Goal: Task Accomplishment & Management: Use online tool/utility

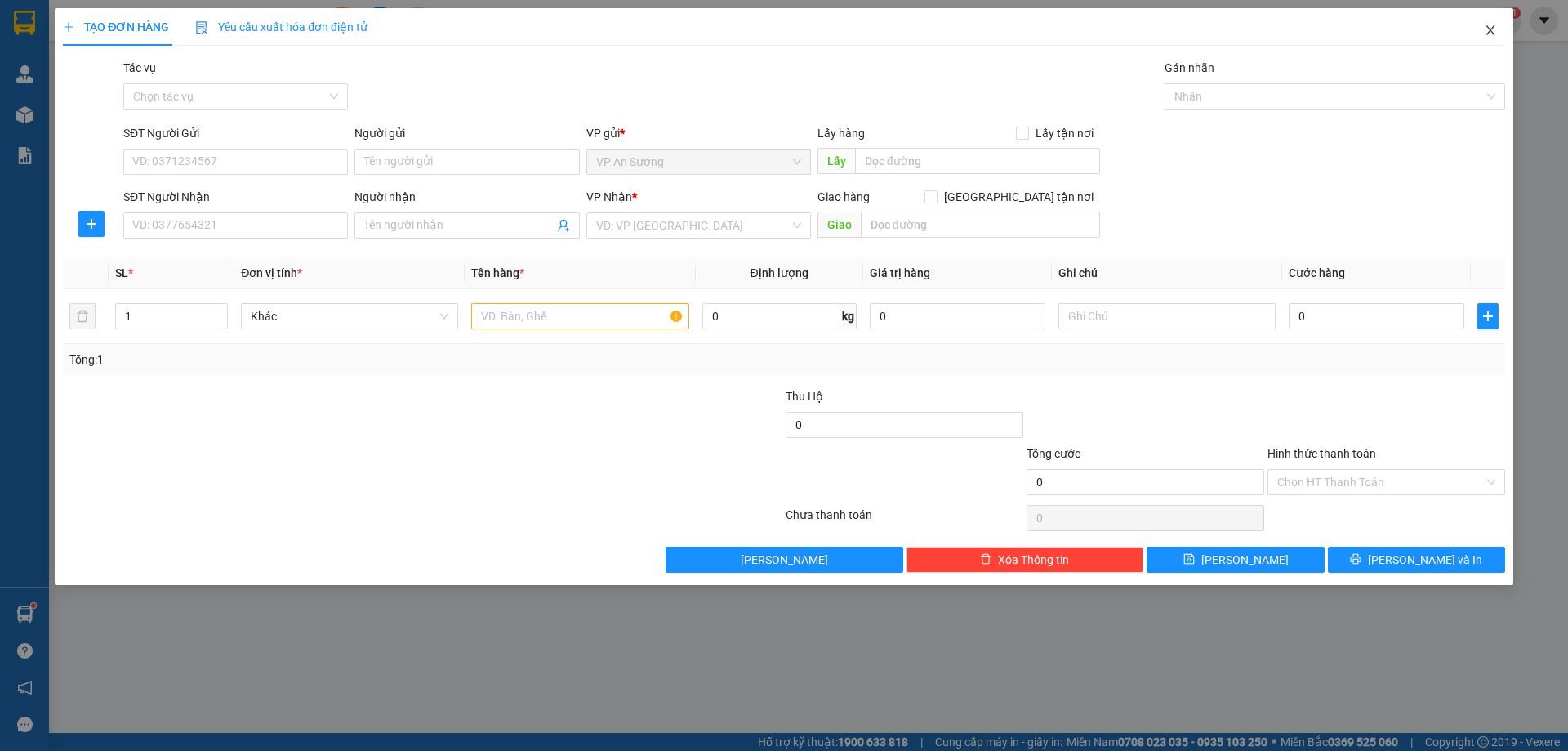
click at [1491, 32] on icon "close" at bounding box center [1490, 30] width 9 height 10
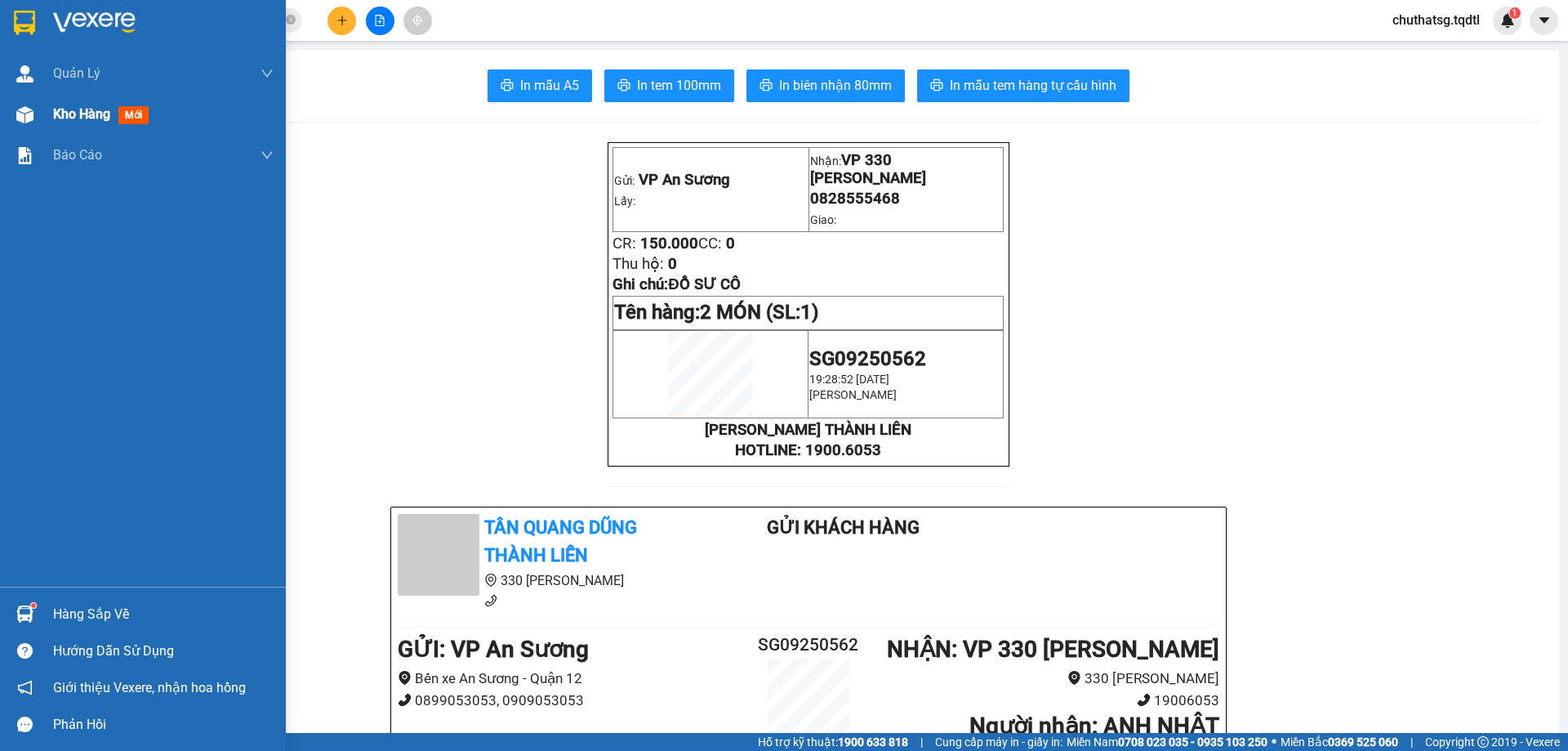
click at [69, 116] on span "Kho hàng" at bounding box center [81, 114] width 57 height 16
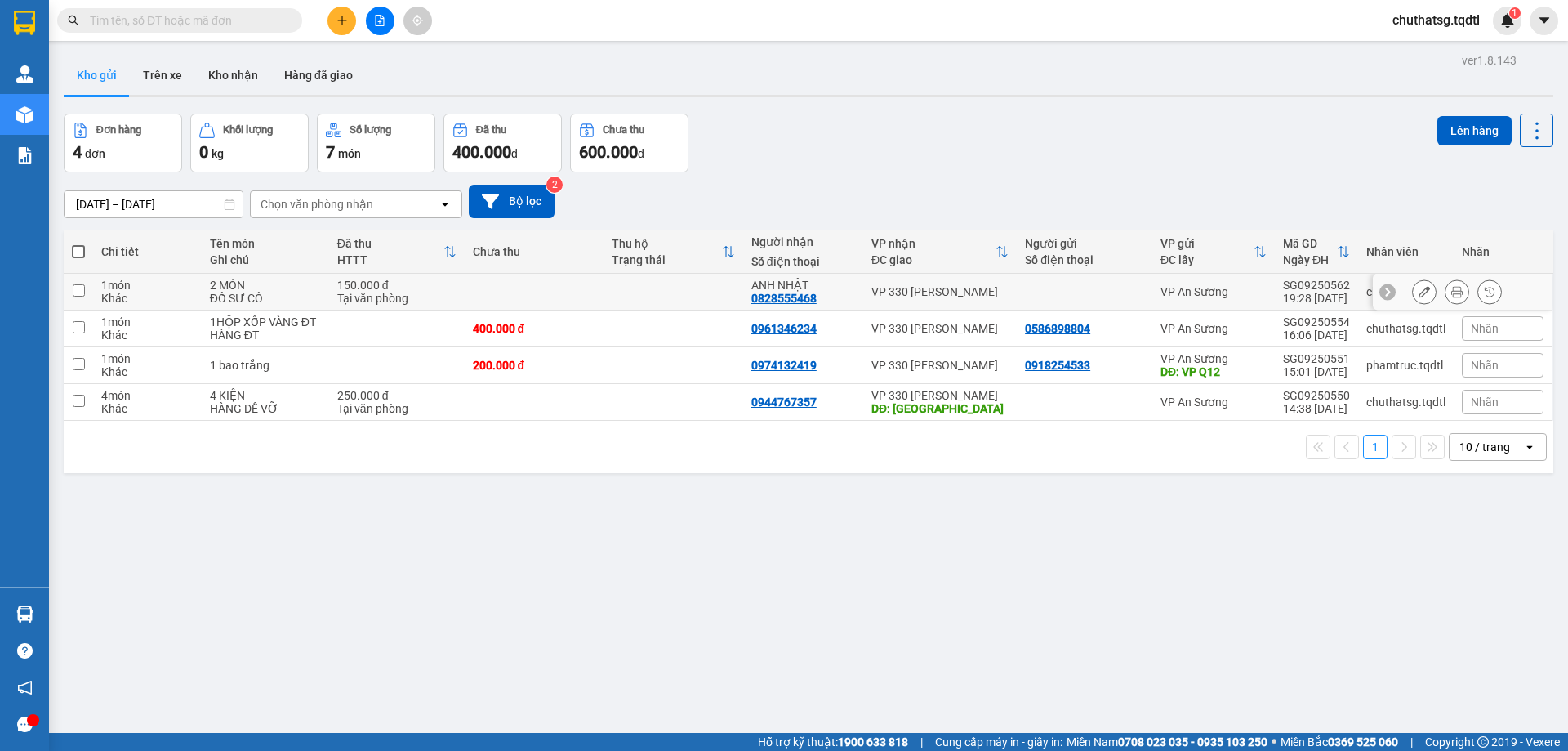
click at [78, 293] on input "checkbox" at bounding box center [78, 290] width 12 height 12
checkbox input "true"
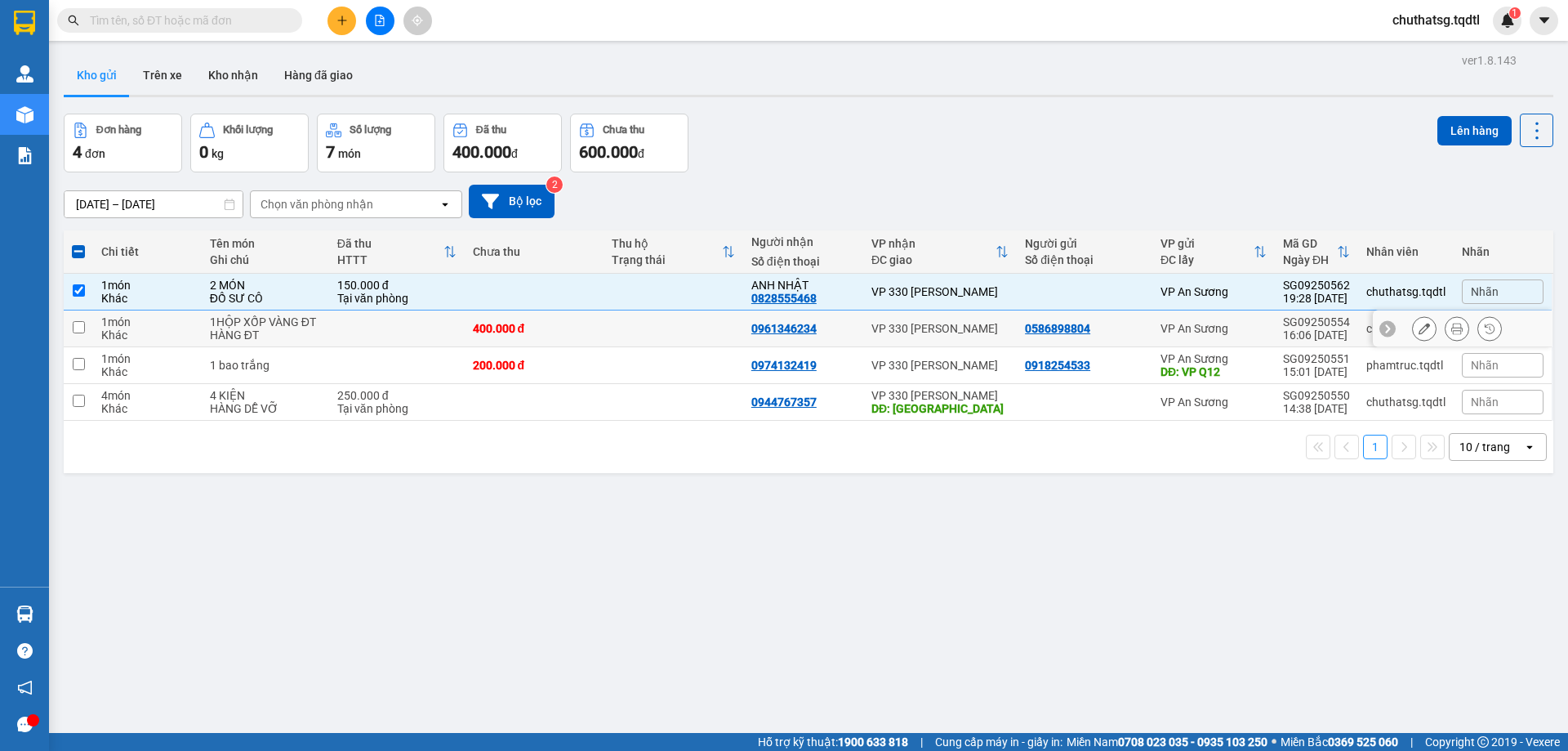
click at [81, 329] on input "checkbox" at bounding box center [78, 327] width 12 height 12
checkbox input "true"
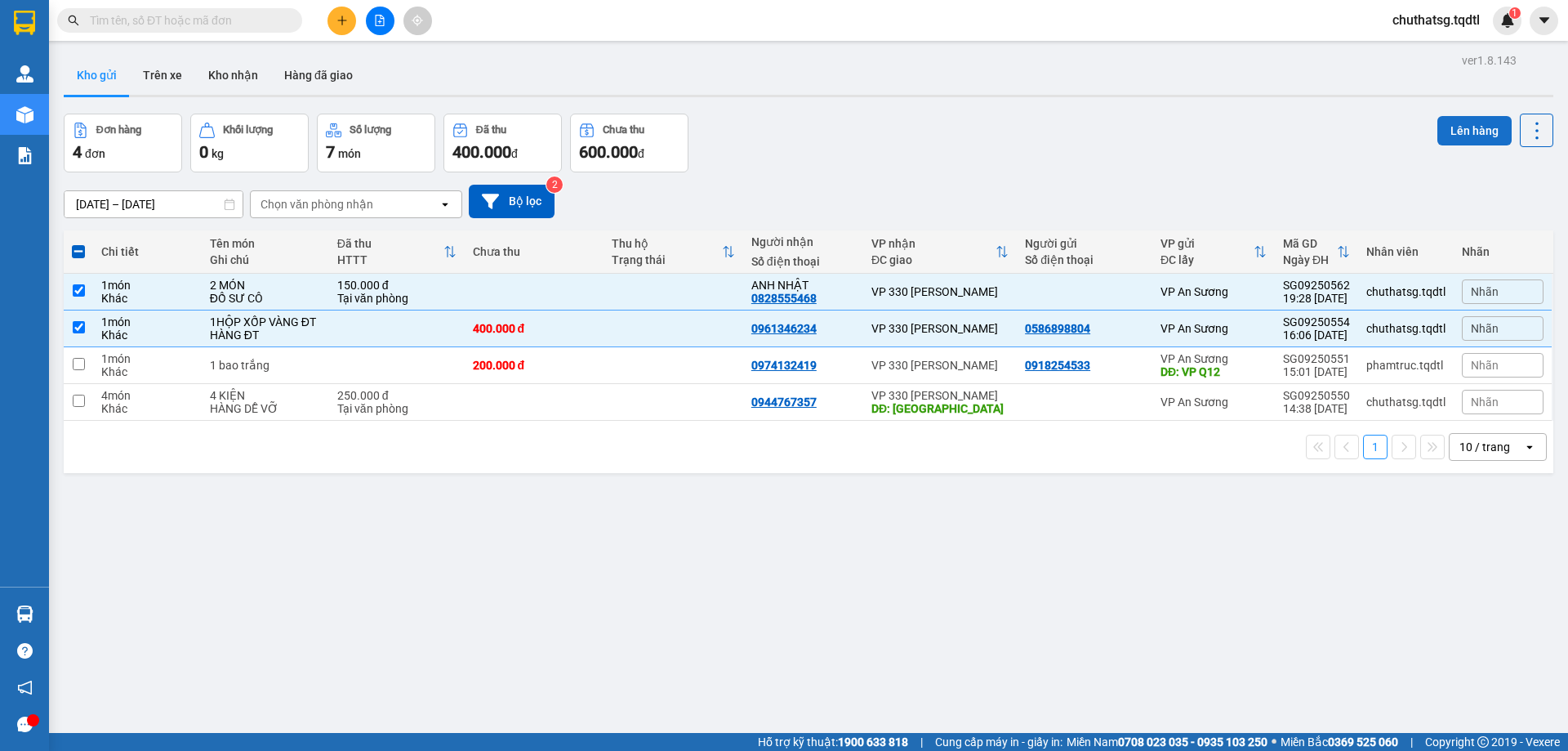
click at [1444, 121] on button "Lên hàng" at bounding box center [1474, 131] width 74 height 29
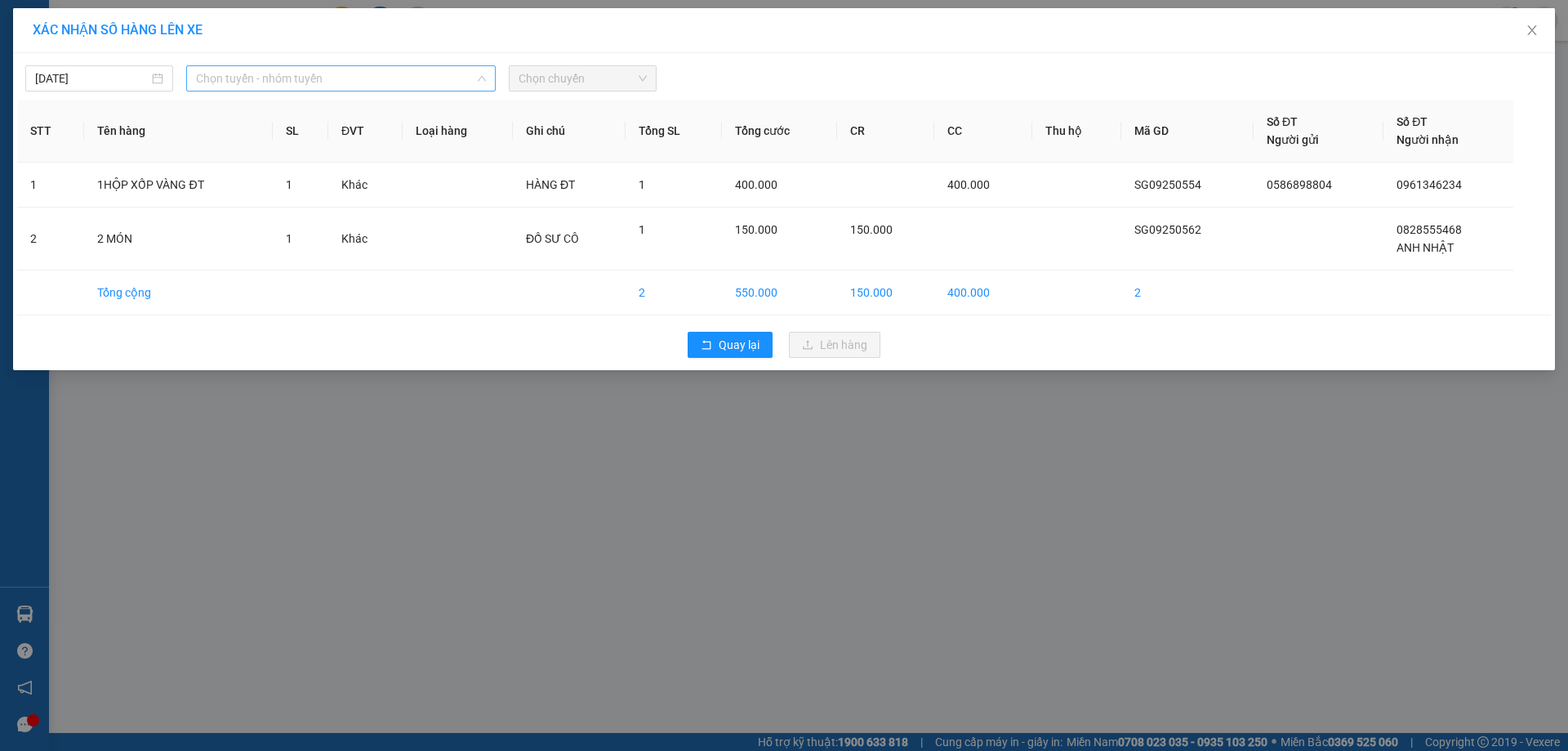
click at [402, 72] on span "Chọn tuyến - nhóm tuyến" at bounding box center [341, 78] width 290 height 24
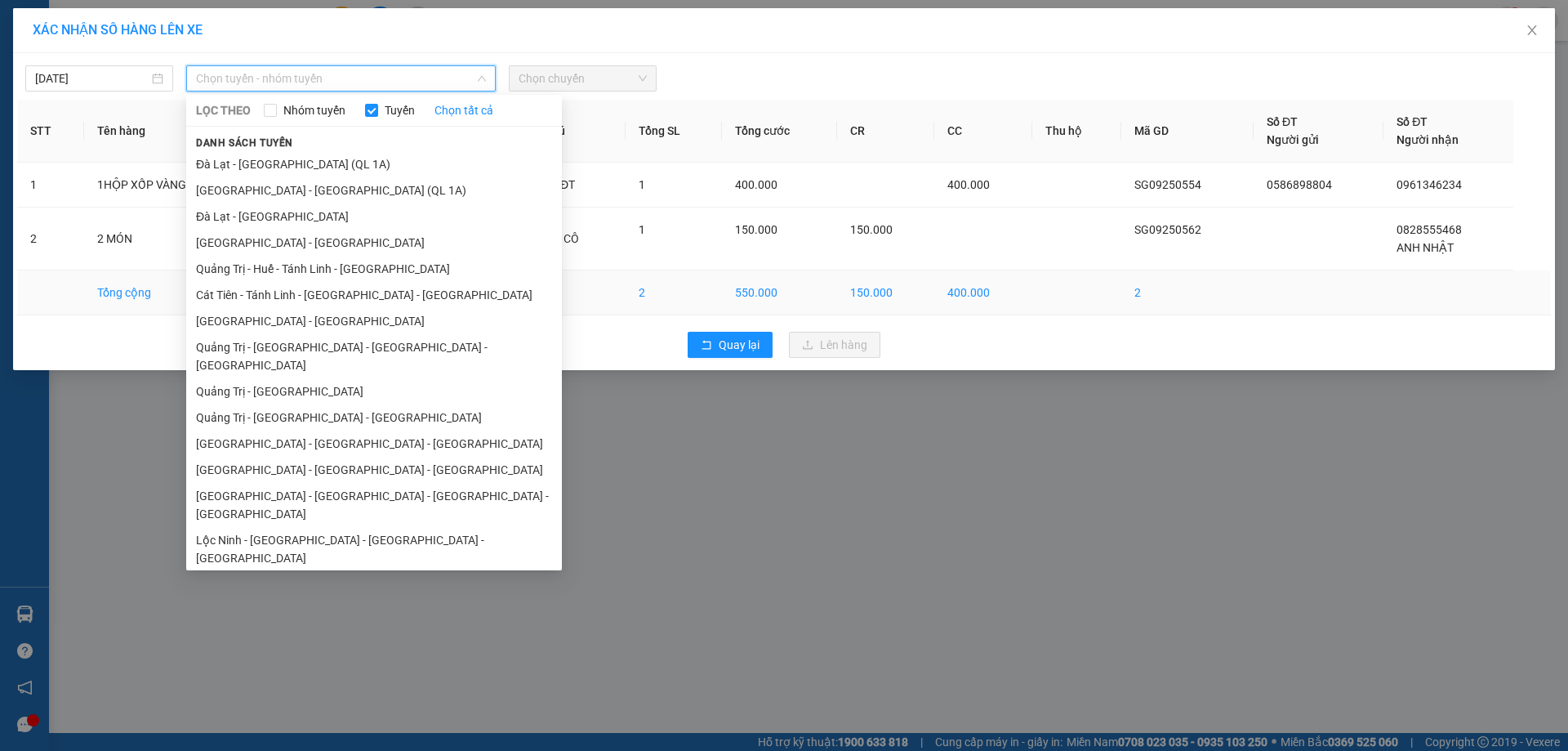
drag, startPoint x: 316, startPoint y: 321, endPoint x: 318, endPoint y: 309, distance: 12.2
click at [316, 318] on li "[GEOGRAPHIC_DATA] - [GEOGRAPHIC_DATA]" at bounding box center [374, 320] width 376 height 26
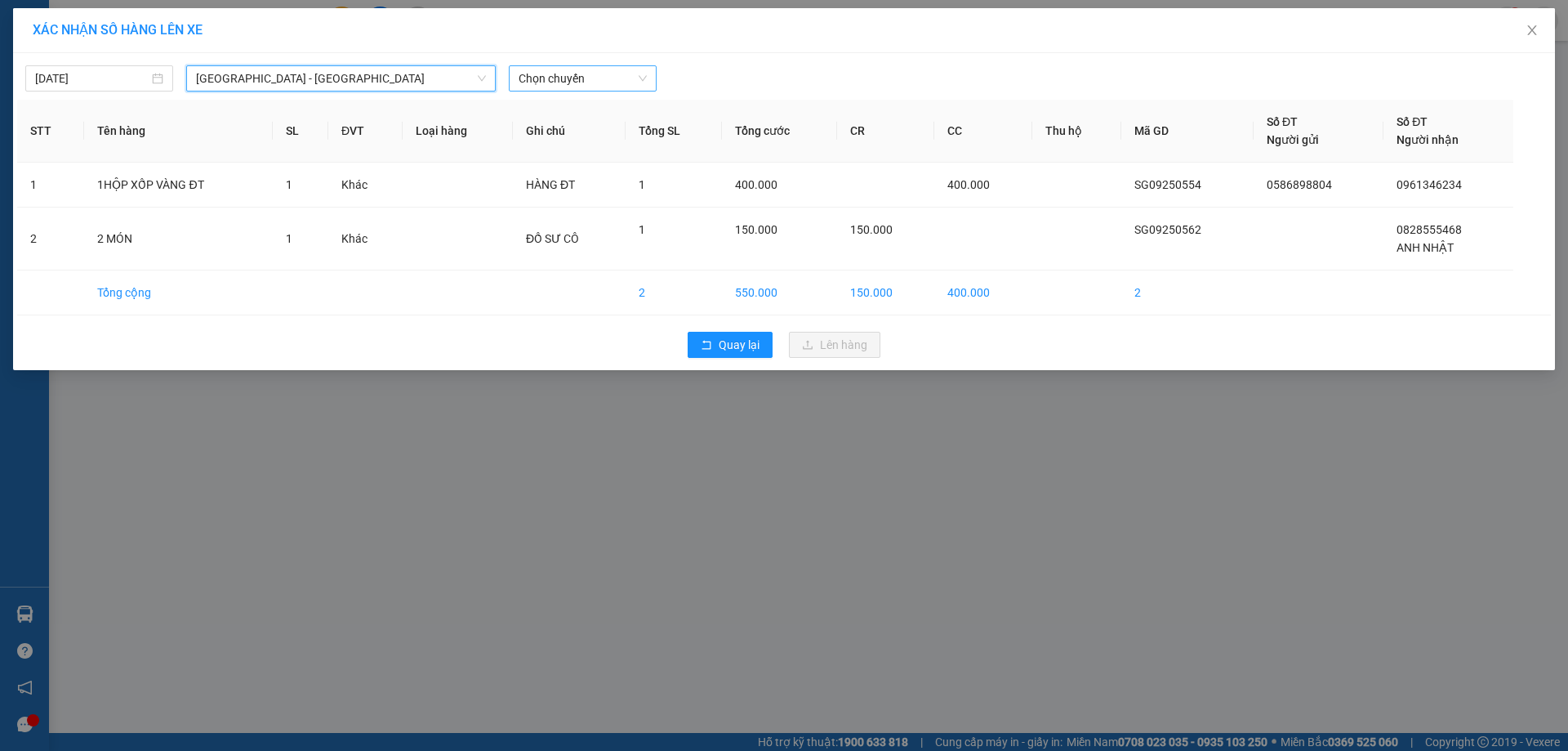
click at [612, 81] on span "Chọn chuyến" at bounding box center [583, 78] width 128 height 24
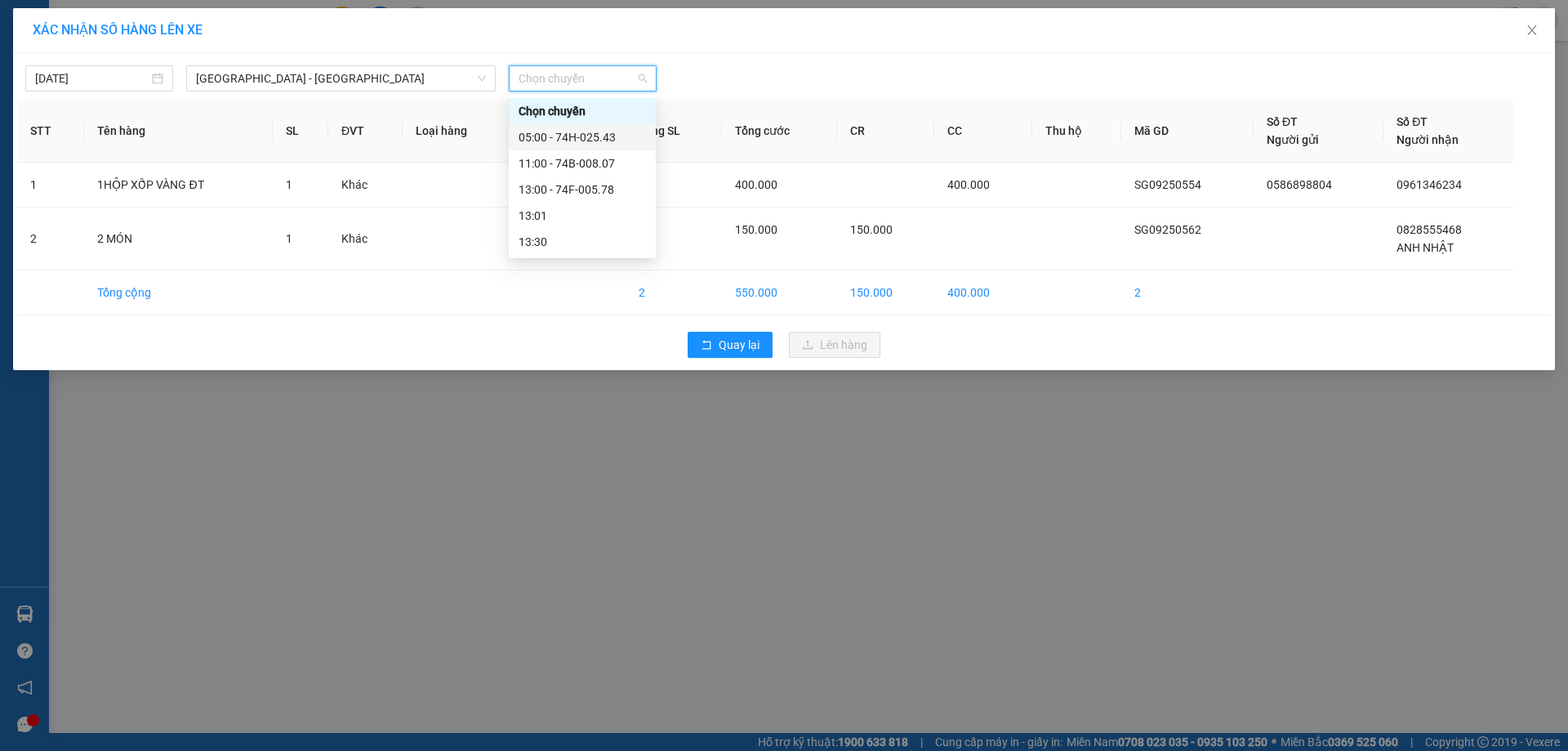
click at [592, 131] on div "05:00 - 74H-025.43" at bounding box center [582, 137] width 127 height 18
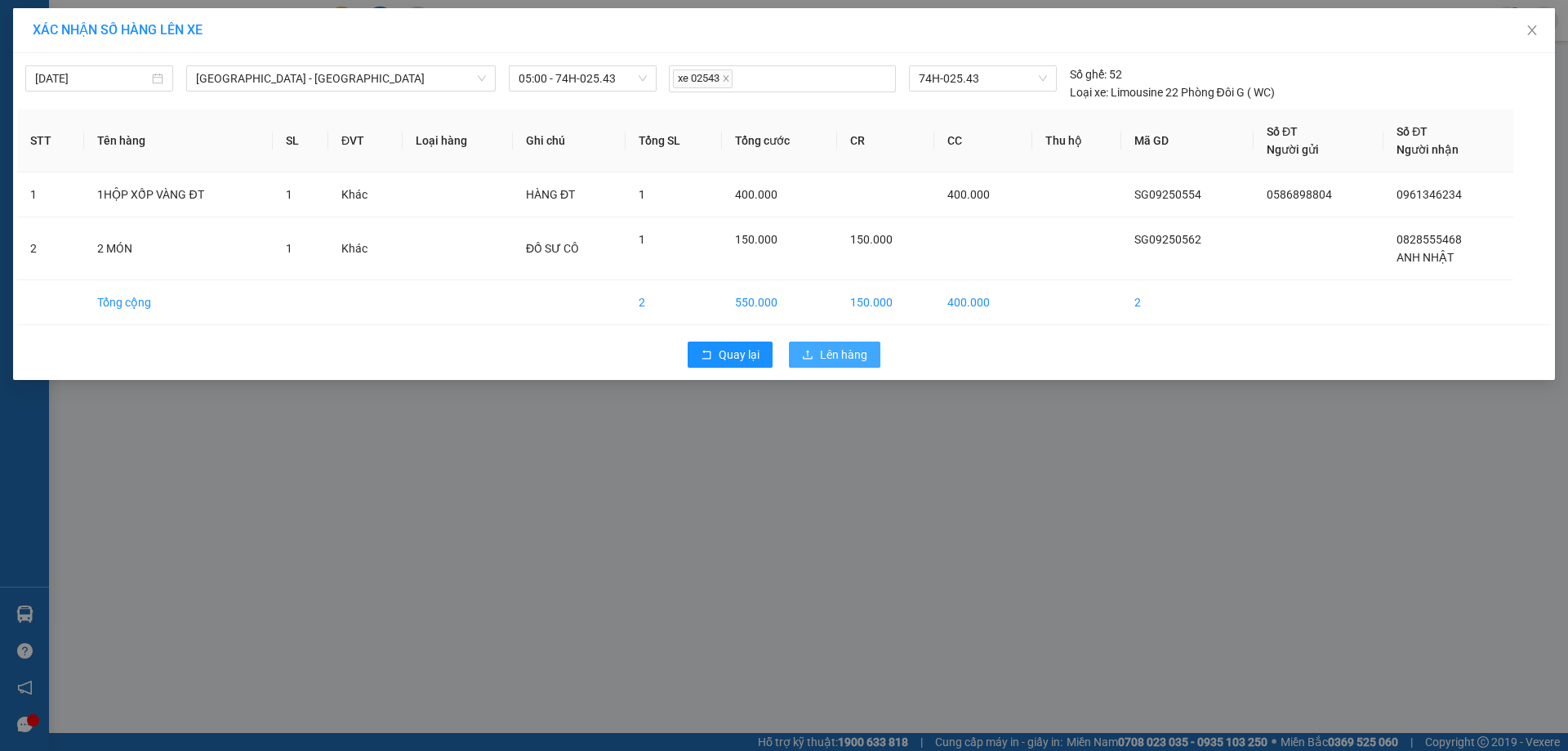
click at [842, 353] on span "Lên hàng" at bounding box center [843, 355] width 47 height 18
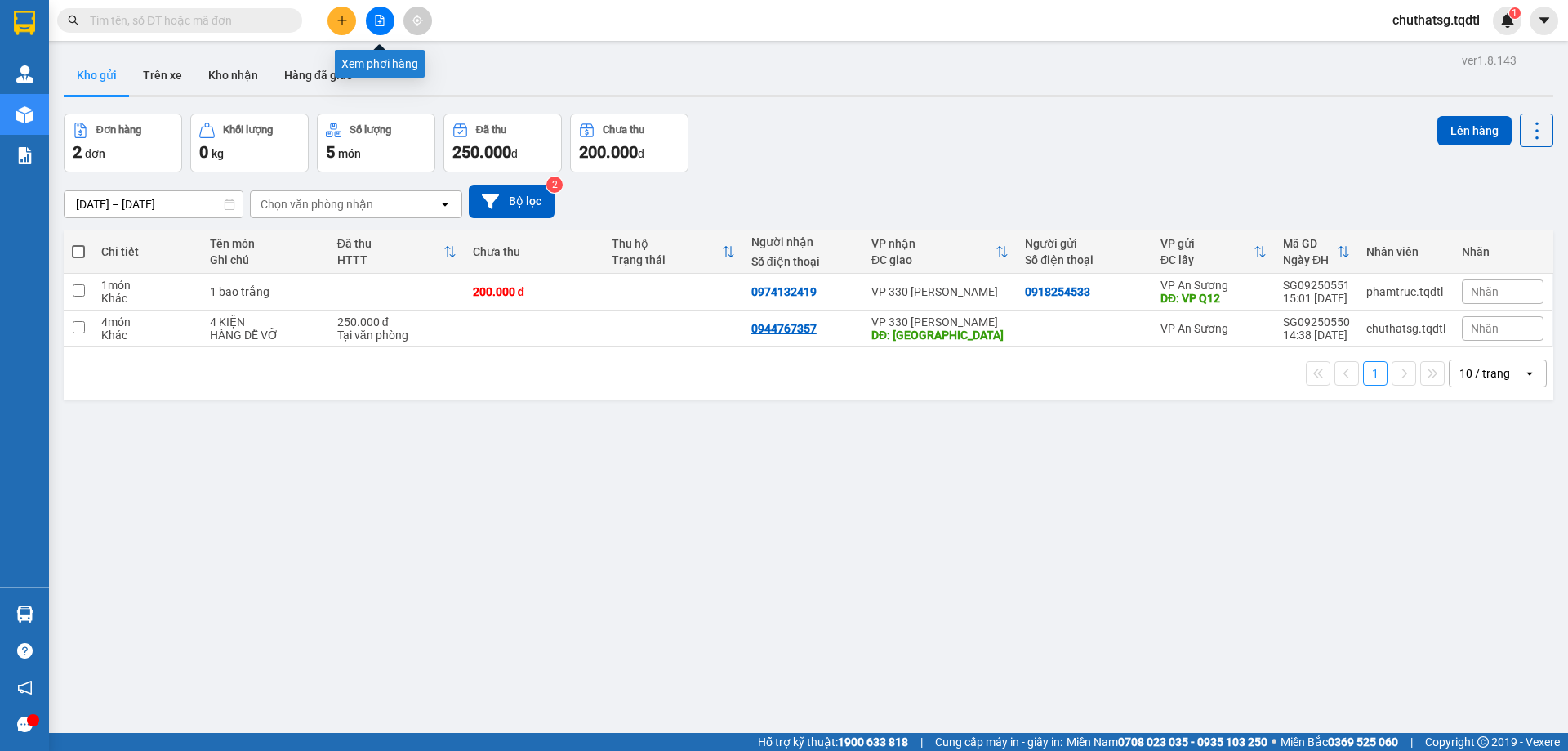
click at [377, 19] on icon "file-add" at bounding box center [380, 21] width 12 height 12
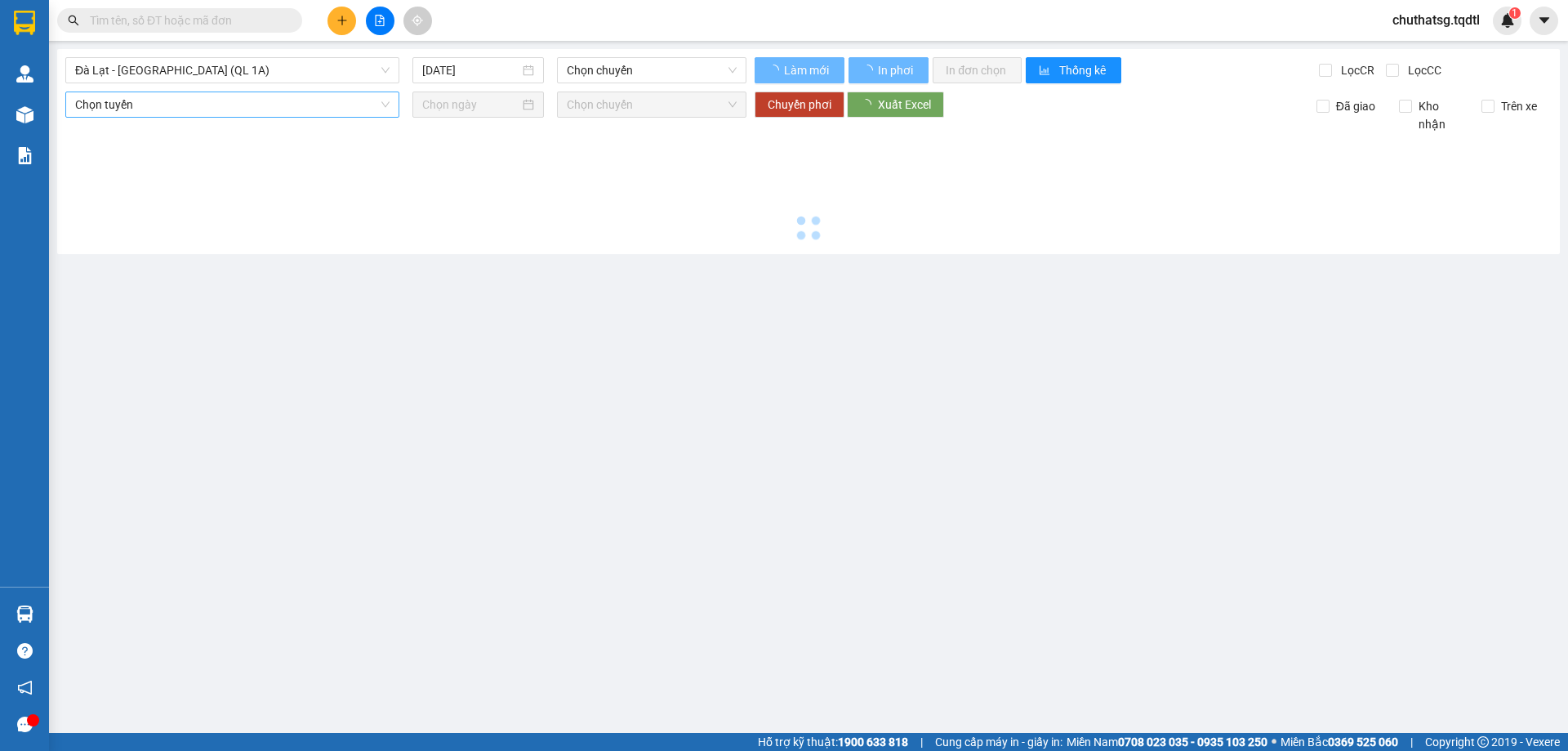
type input "[DATE]"
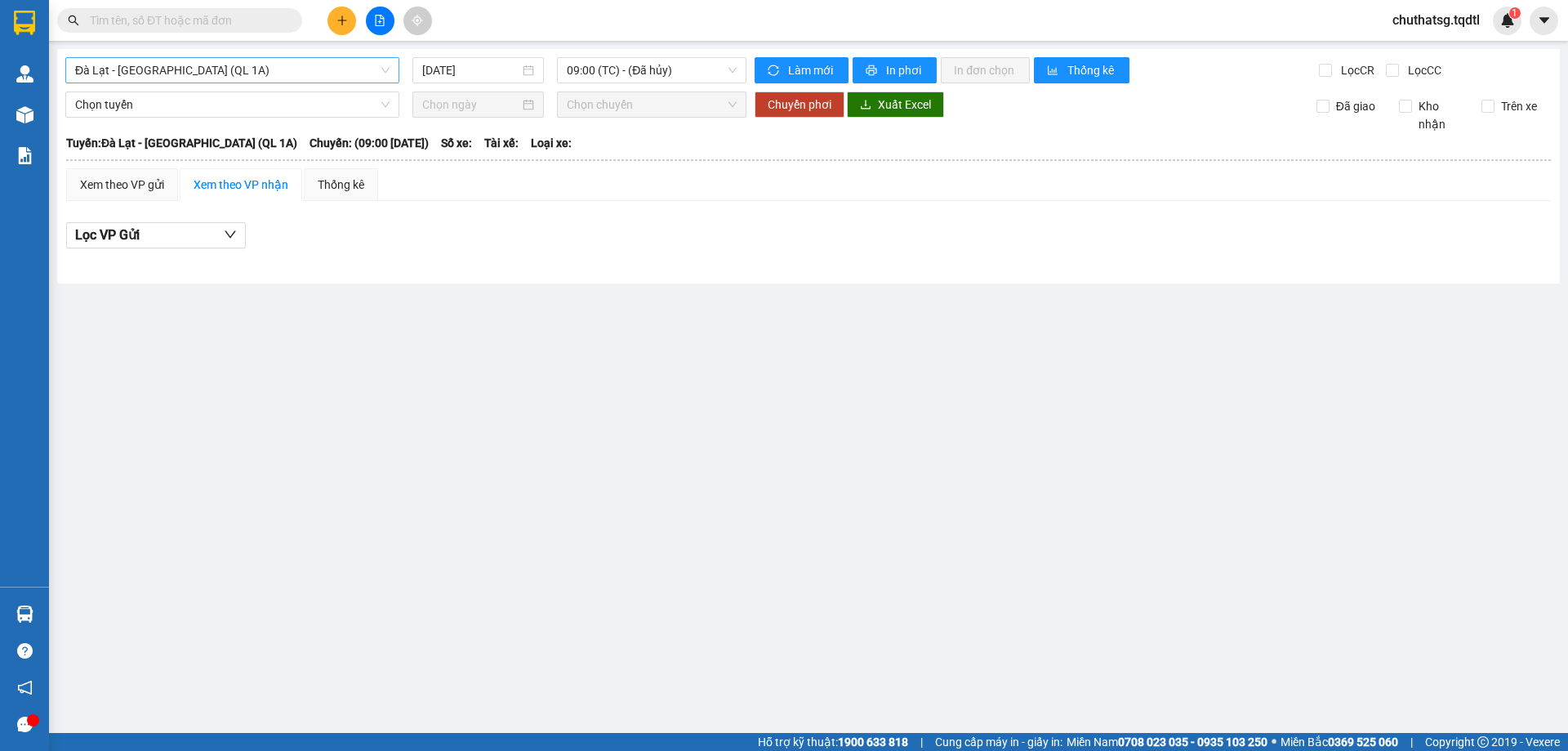
click at [259, 78] on span "Đà Lạt - [GEOGRAPHIC_DATA] (QL 1A)" at bounding box center [232, 70] width 314 height 24
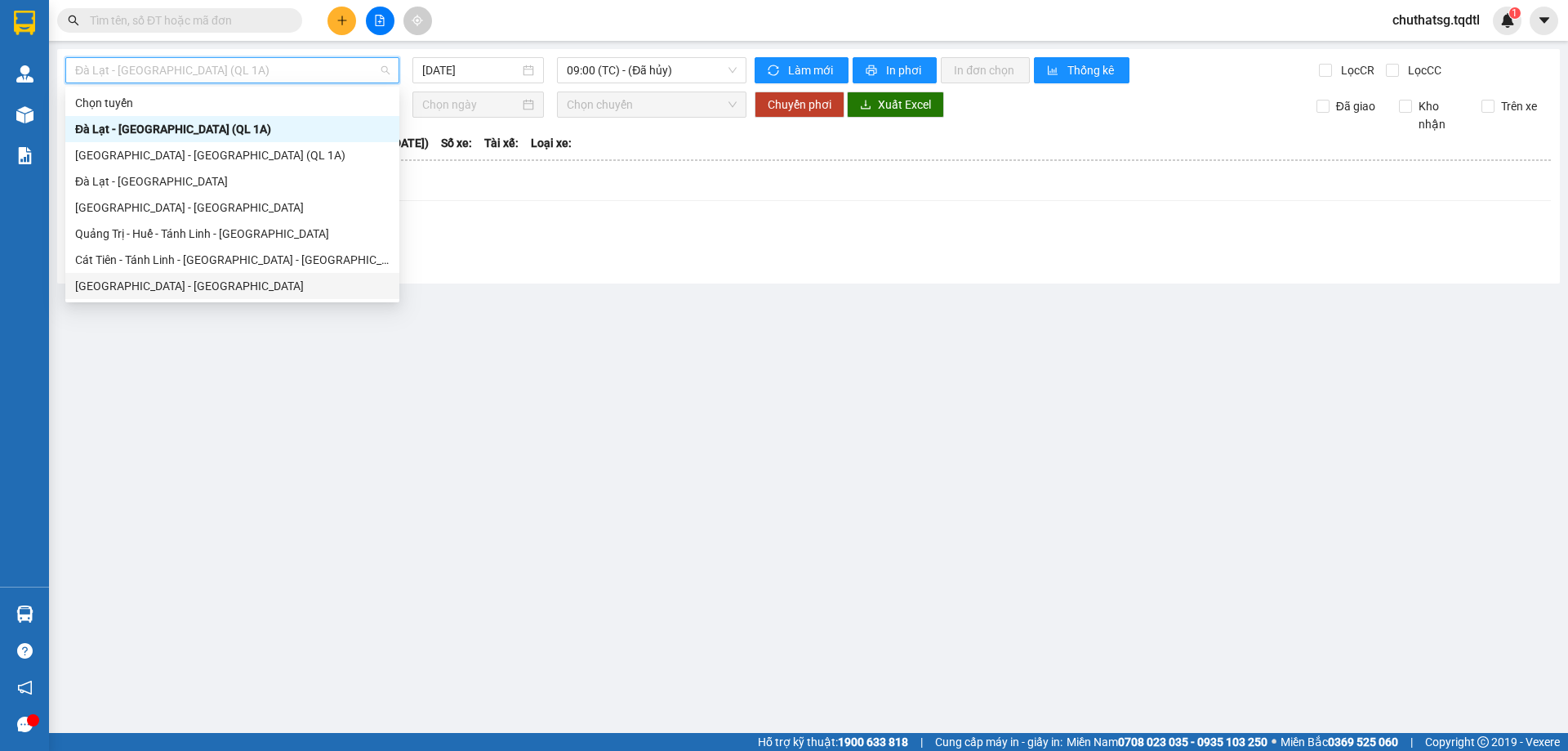
click at [107, 285] on div "[GEOGRAPHIC_DATA] - [GEOGRAPHIC_DATA]" at bounding box center [232, 286] width 314 height 18
type input "[DATE]"
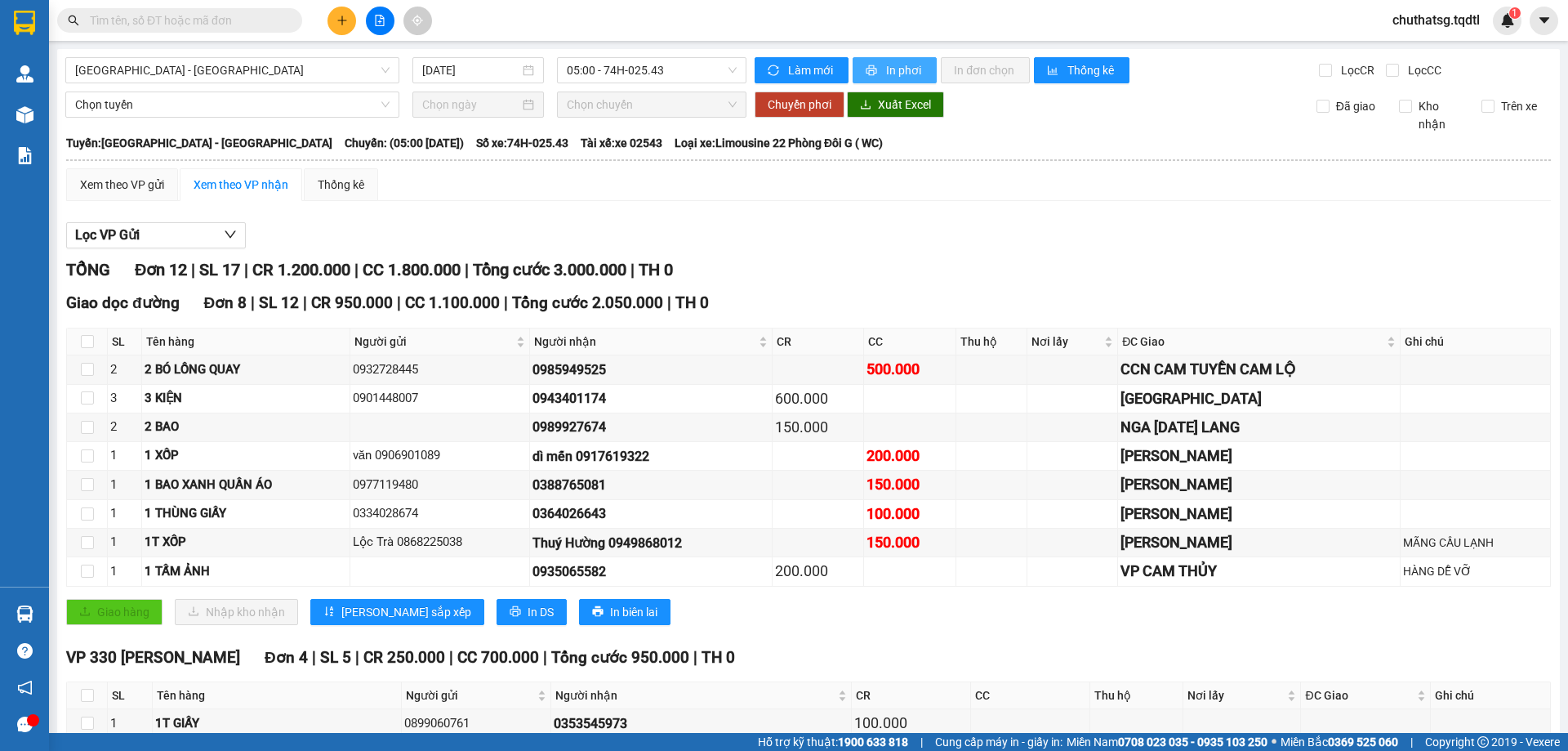
click at [858, 67] on button "In phơi" at bounding box center [895, 70] width 84 height 26
